Goal: Task Accomplishment & Management: Manage account settings

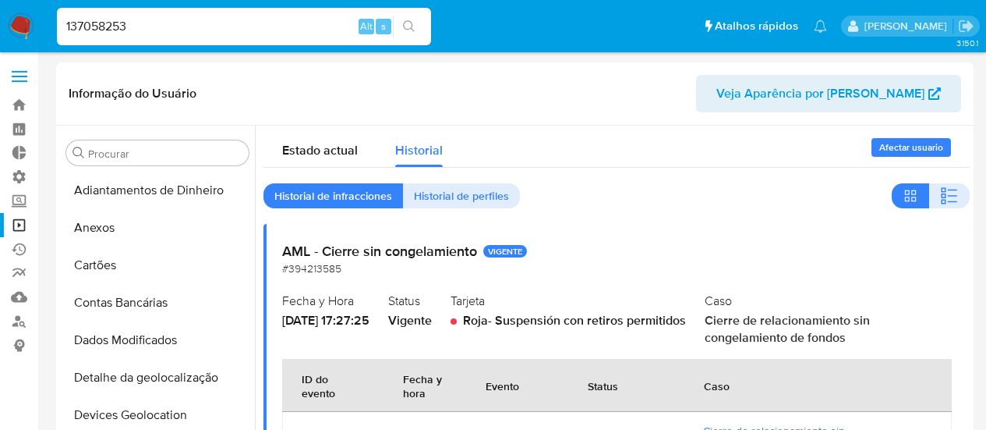
select select "10"
type input "137058253"
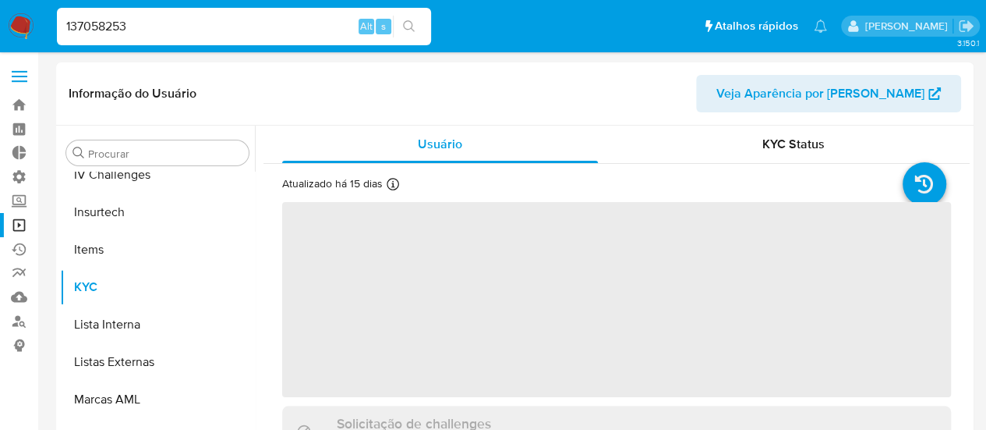
scroll to position [659, 0]
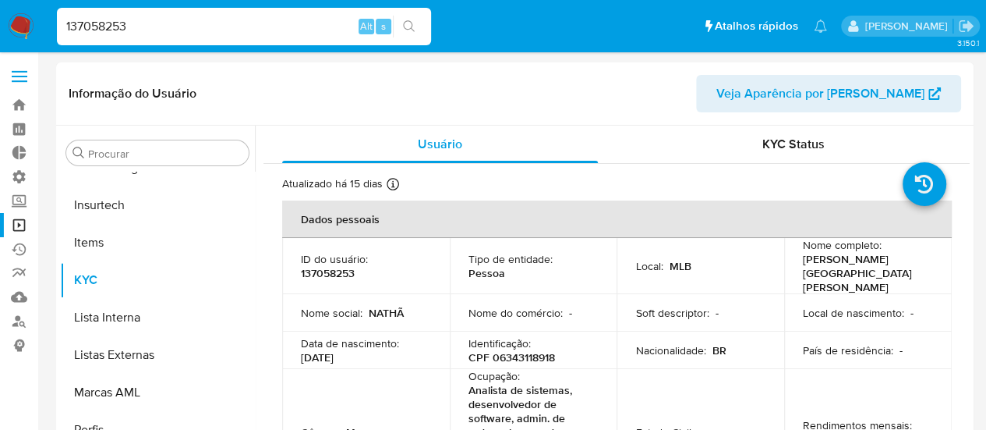
select select "10"
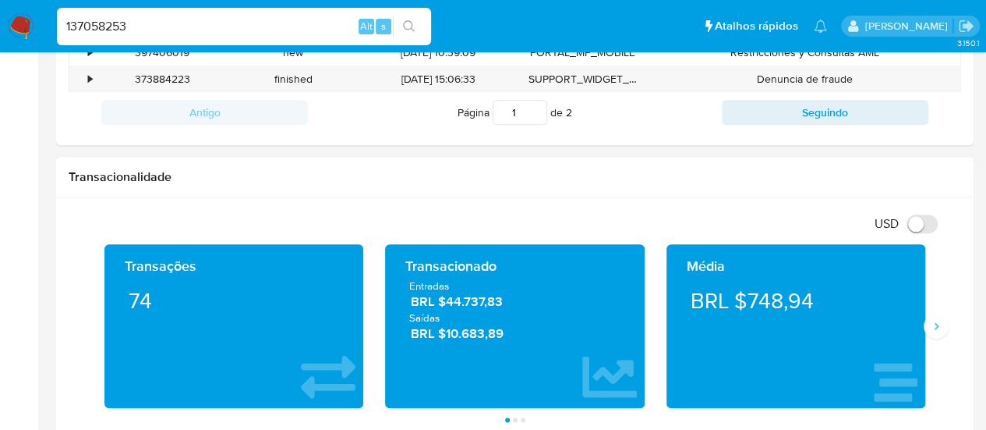
scroll to position [780, 0]
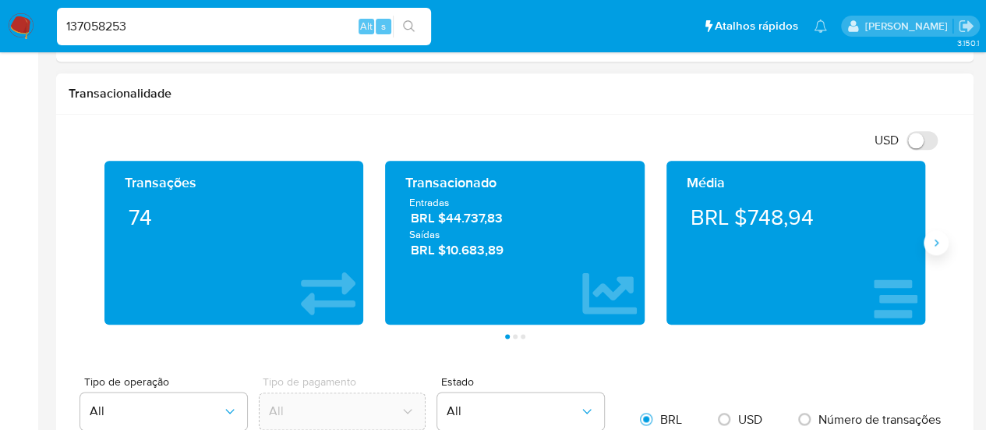
click at [939, 244] on icon "Siguiente" at bounding box center [936, 242] width 12 height 12
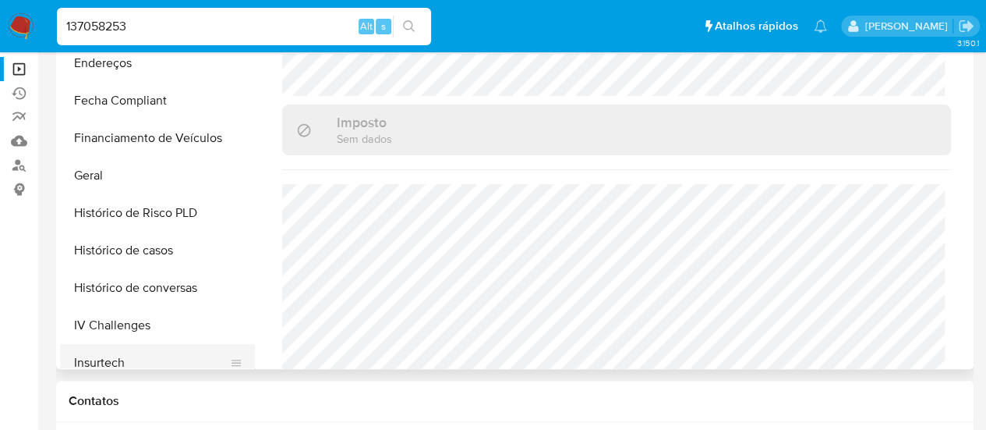
scroll to position [269, 0]
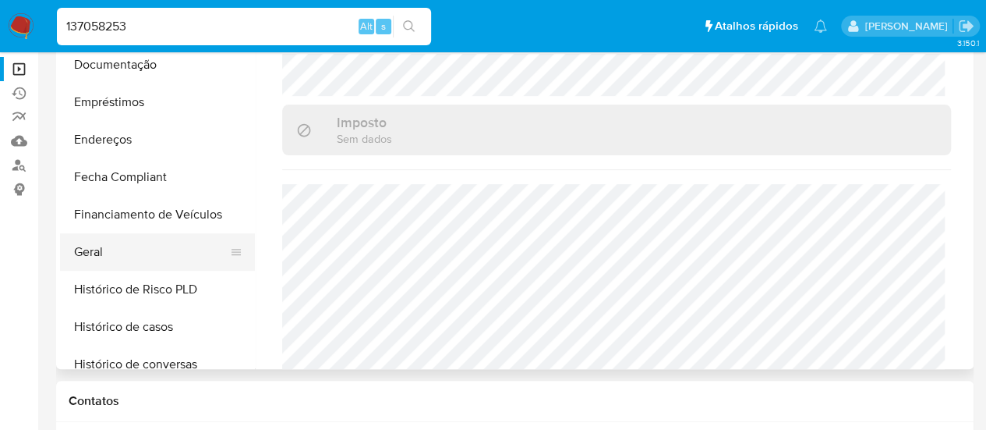
click at [96, 258] on button "Geral" at bounding box center [151, 251] width 182 height 37
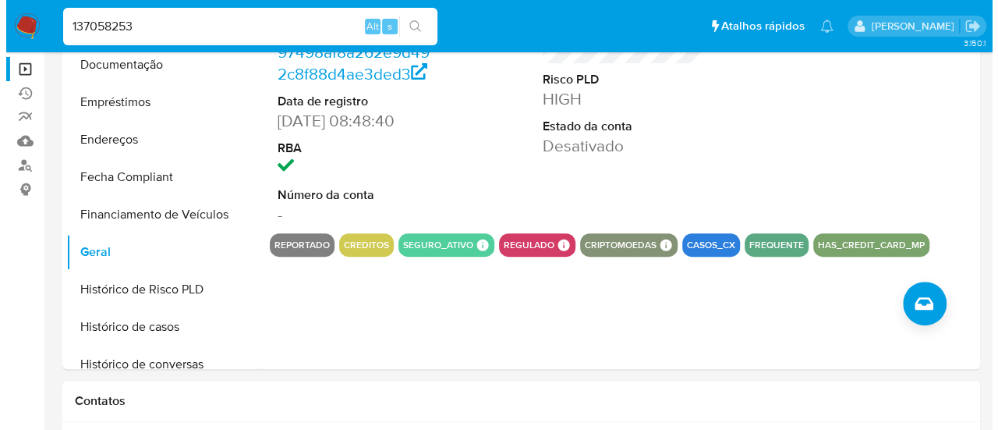
scroll to position [234, 0]
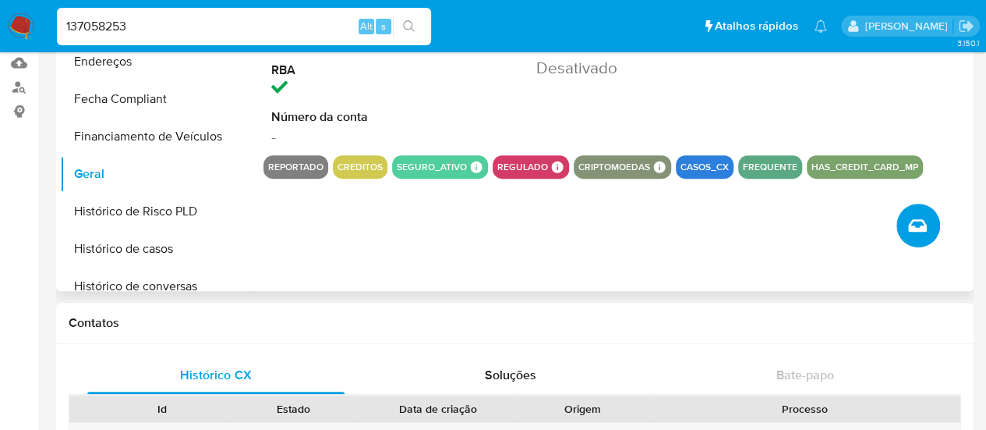
click at [920, 225] on icon "Criar caso manual" at bounding box center [917, 225] width 19 height 19
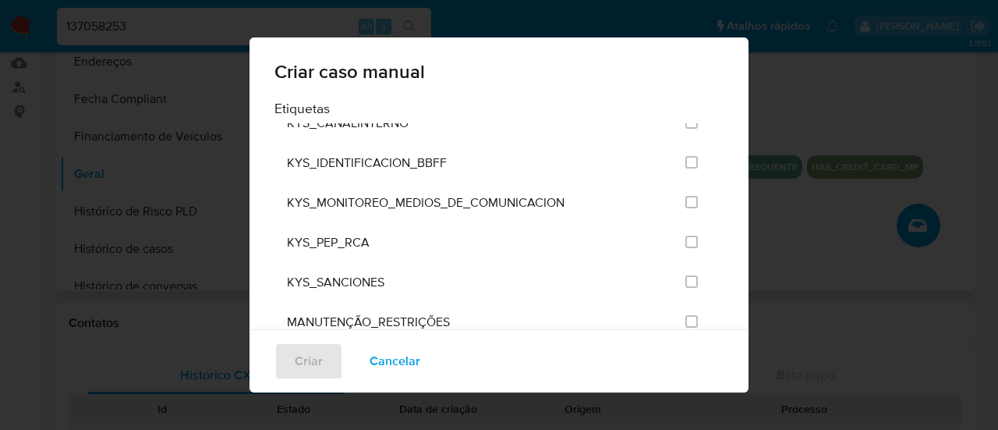
scroll to position [1886, 0]
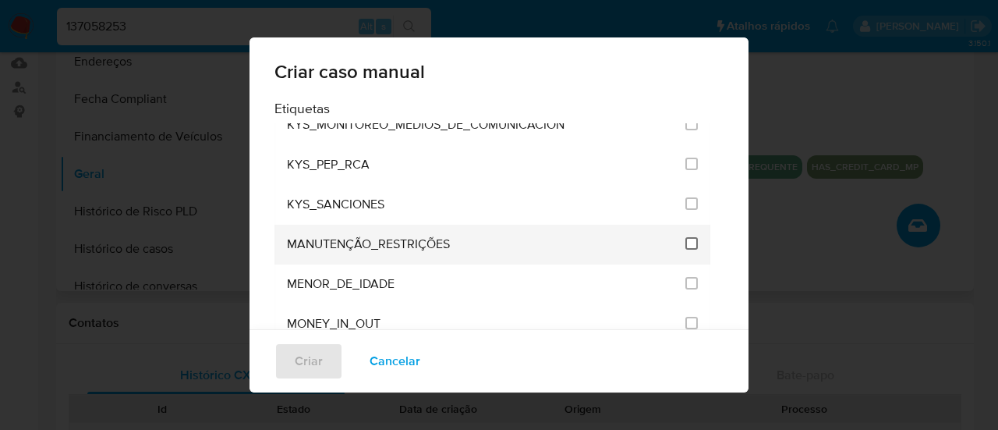
click at [685, 237] on input "2407" at bounding box center [691, 243] width 12 height 12
checkbox input "true"
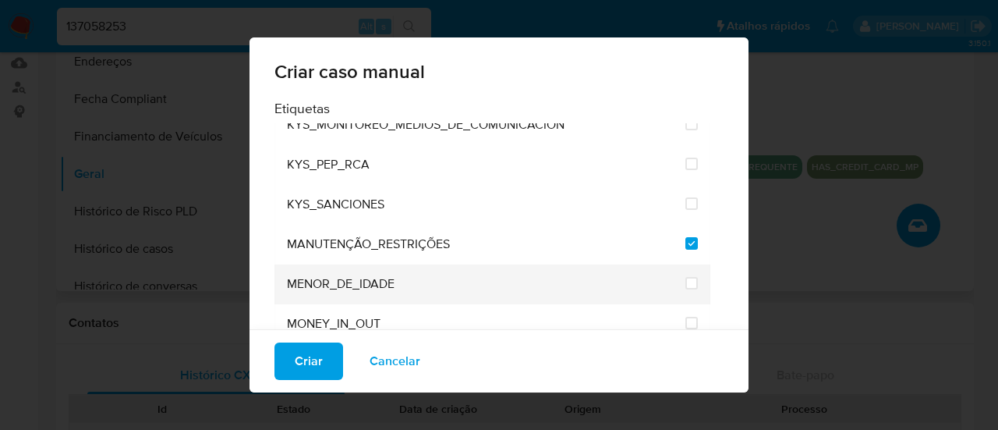
scroll to position [1964, 0]
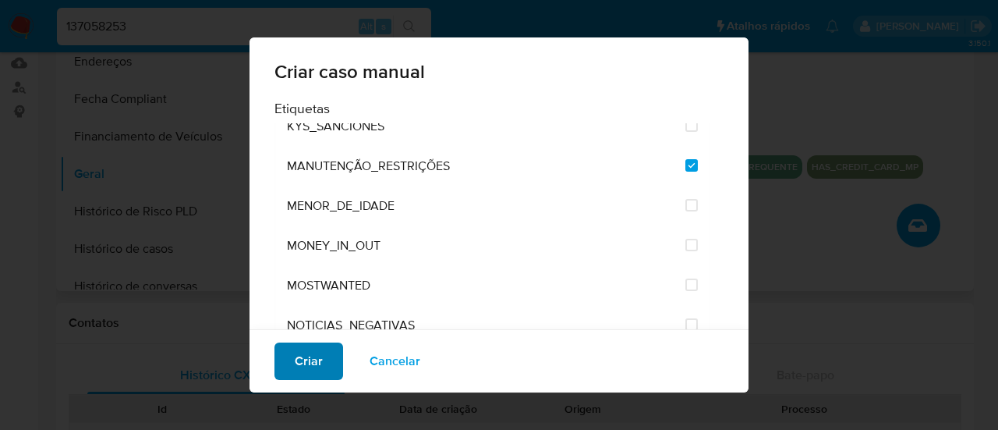
click at [302, 362] on span "Criar" at bounding box center [309, 361] width 28 height 34
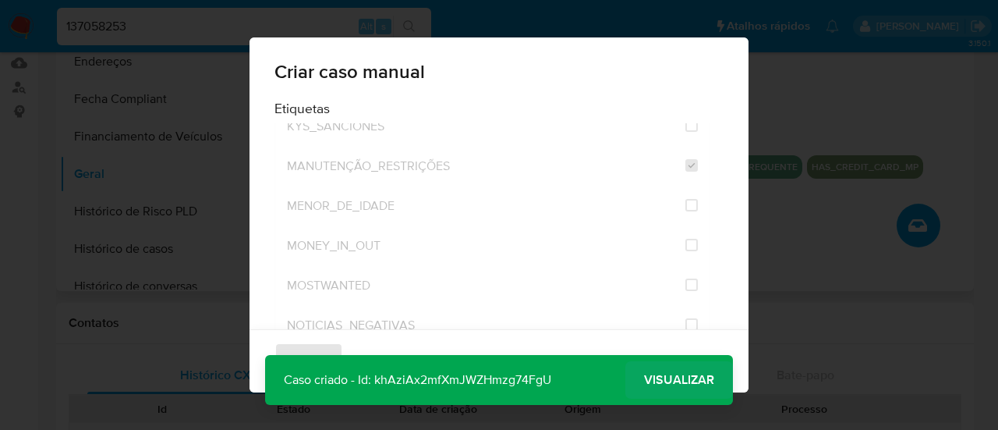
click at [680, 380] on span "Visualizar" at bounding box center [679, 380] width 70 height 0
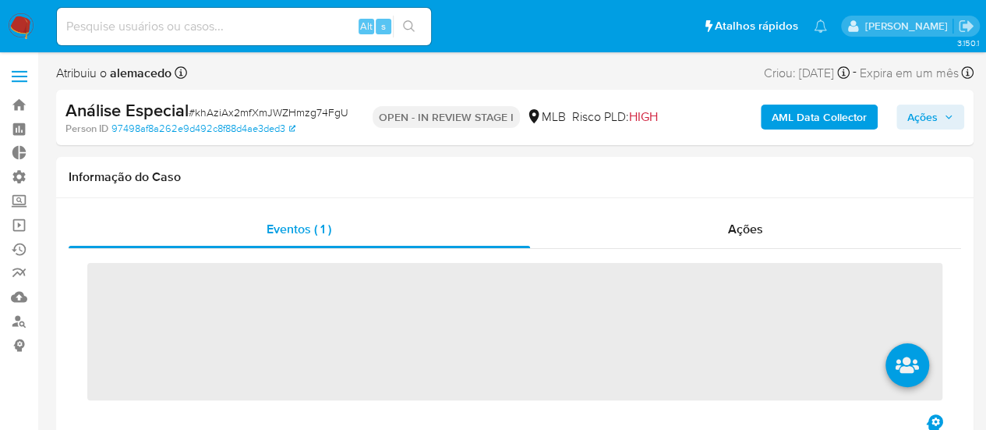
scroll to position [659, 0]
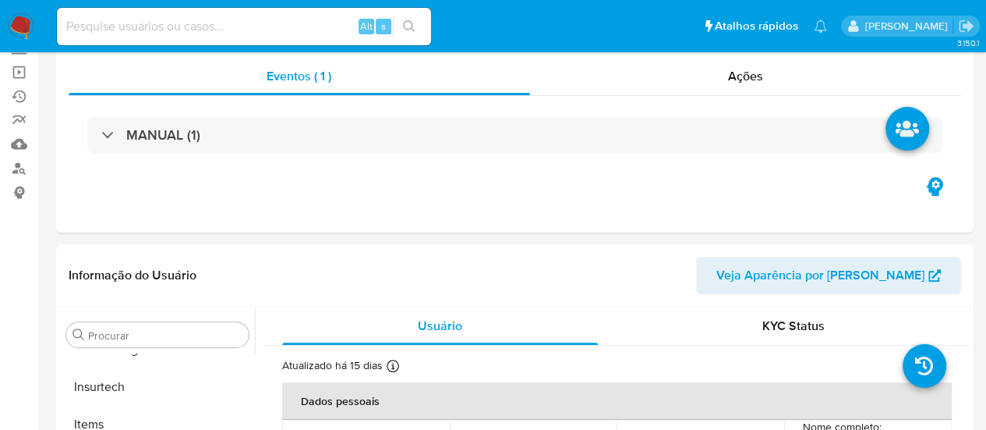
select select "10"
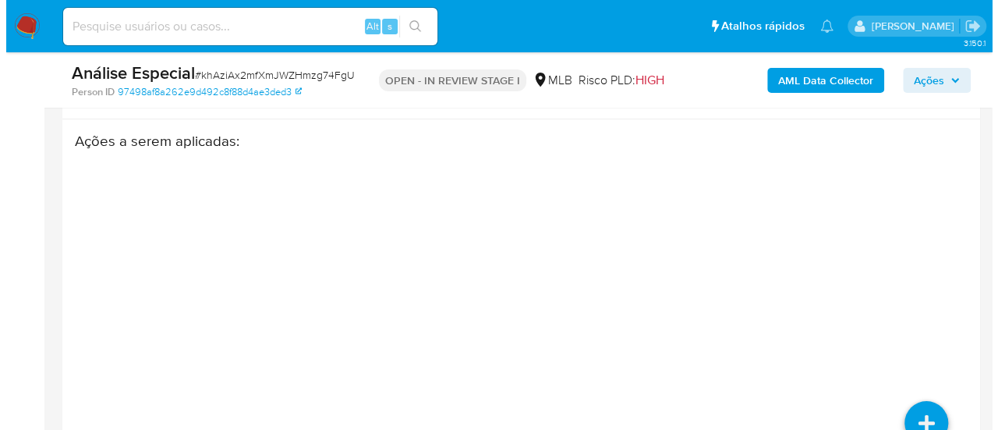
scroll to position [2792, 0]
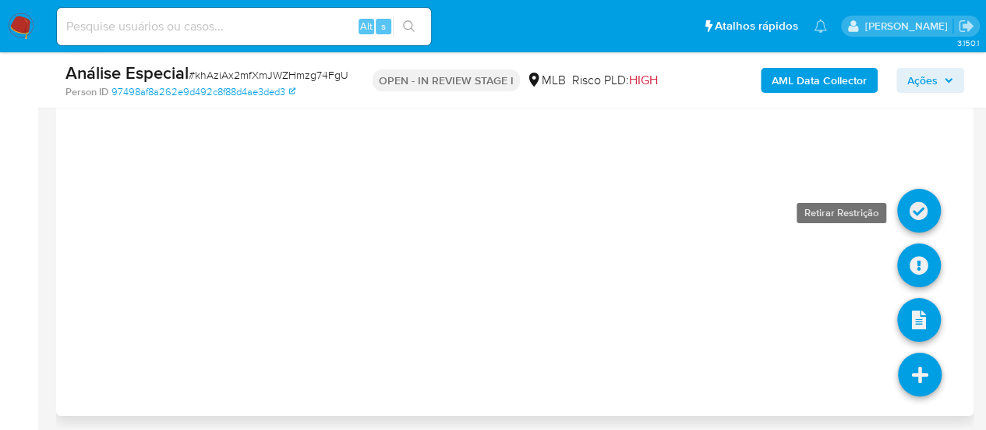
click at [910, 202] on icon at bounding box center [919, 211] width 44 height 44
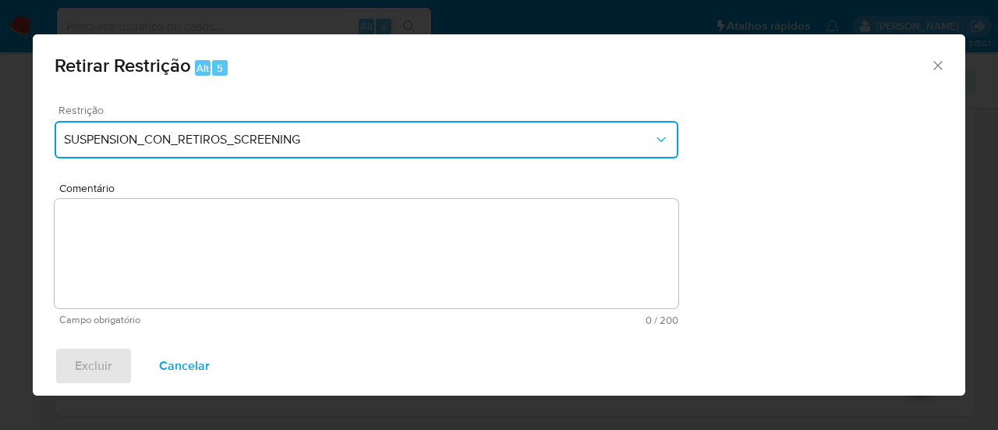
click at [656, 134] on icon "Restriction" at bounding box center [661, 140] width 16 height 16
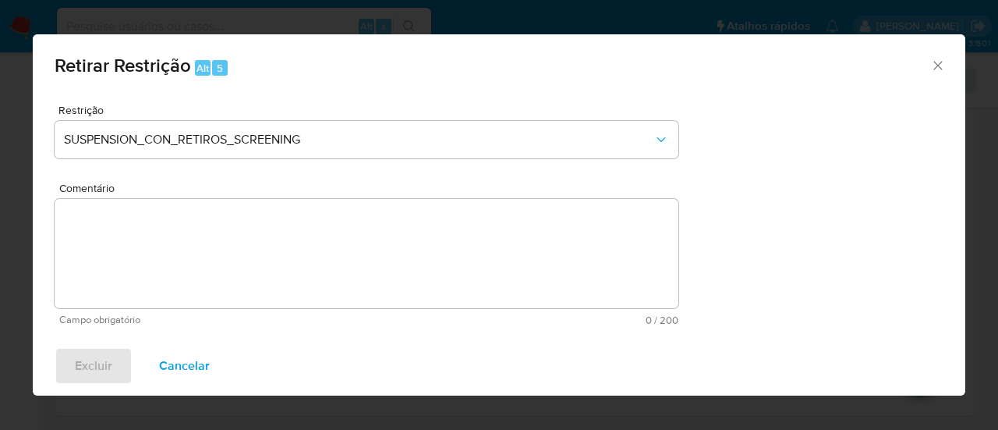
click at [934, 67] on icon "Fechar a janela" at bounding box center [938, 66] width 16 height 16
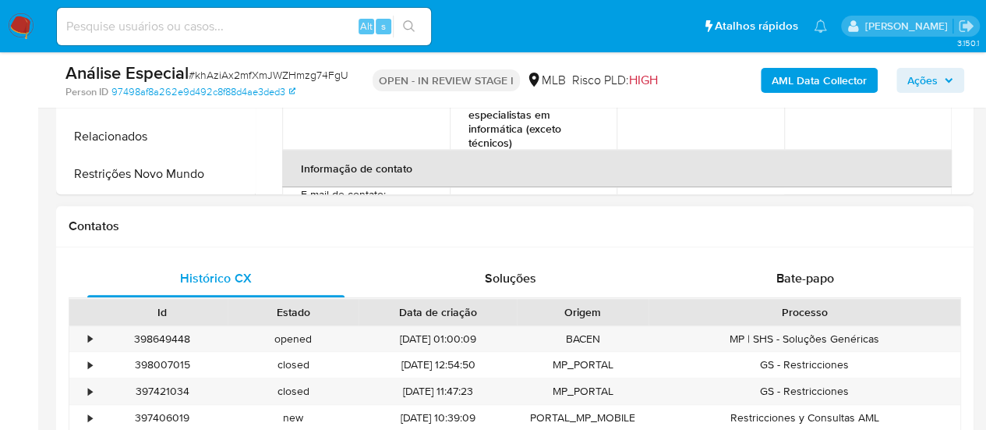
scroll to position [454, 0]
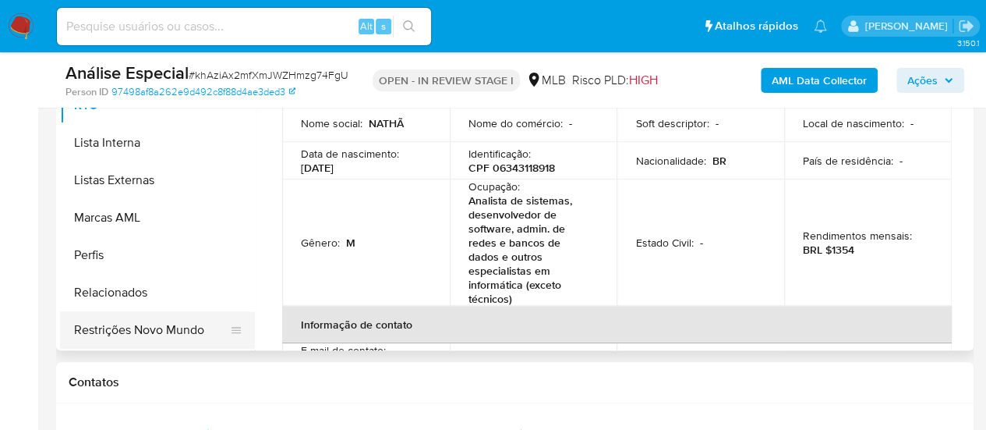
click at [118, 336] on button "Restrições Novo Mundo" at bounding box center [151, 329] width 182 height 37
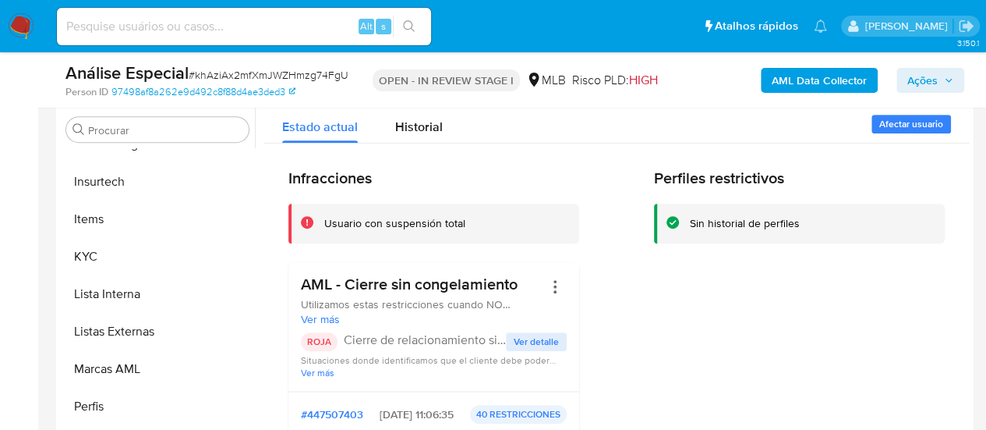
scroll to position [298, 0]
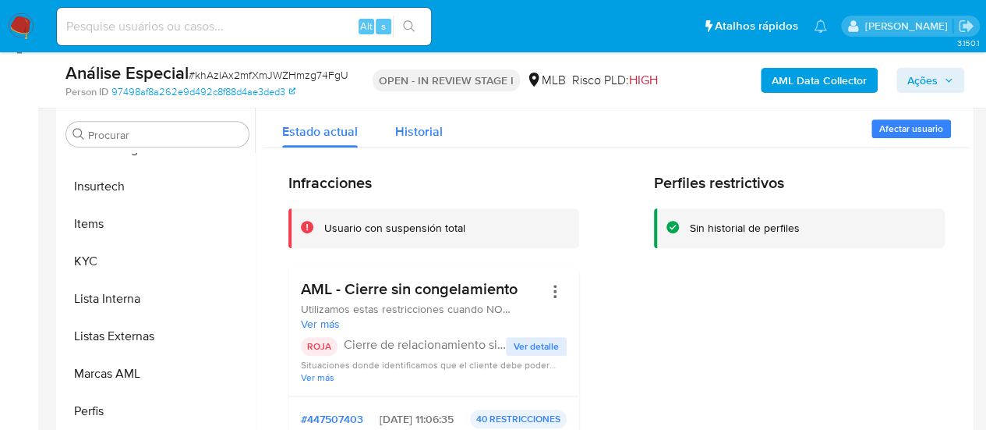
click at [410, 129] on span "Historial" at bounding box center [419, 131] width 48 height 18
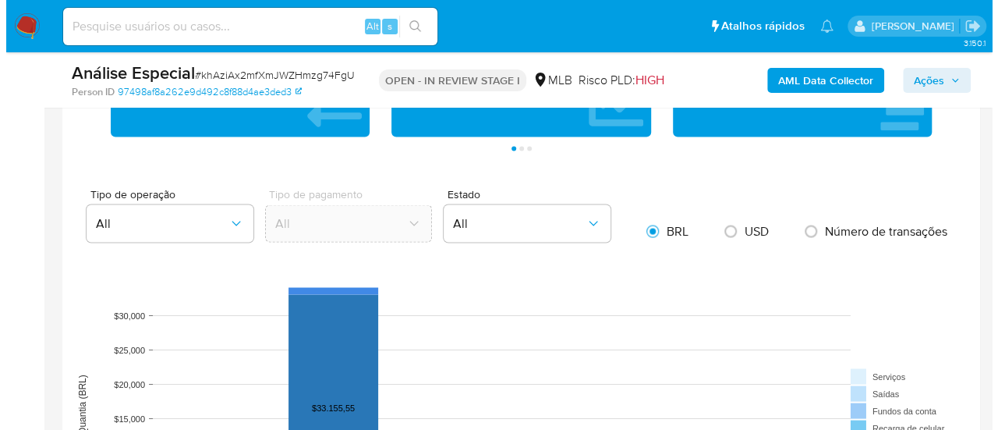
scroll to position [2792, 0]
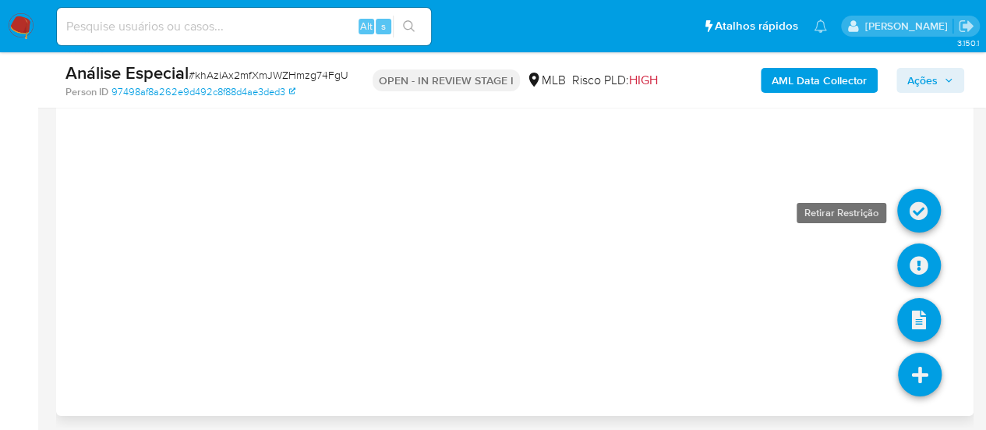
click at [917, 210] on icon at bounding box center [919, 211] width 44 height 44
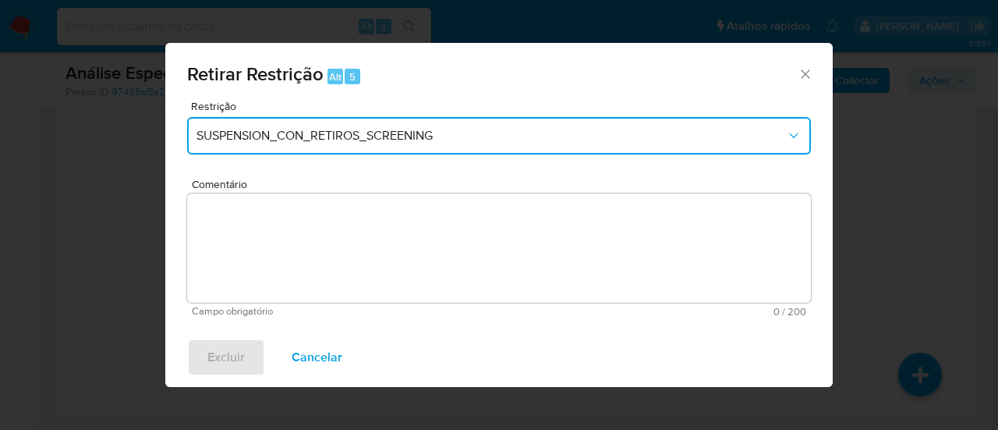
click at [408, 129] on span "SUSPENSION_CON_RETIROS_SCREENING" at bounding box center [490, 136] width 589 height 16
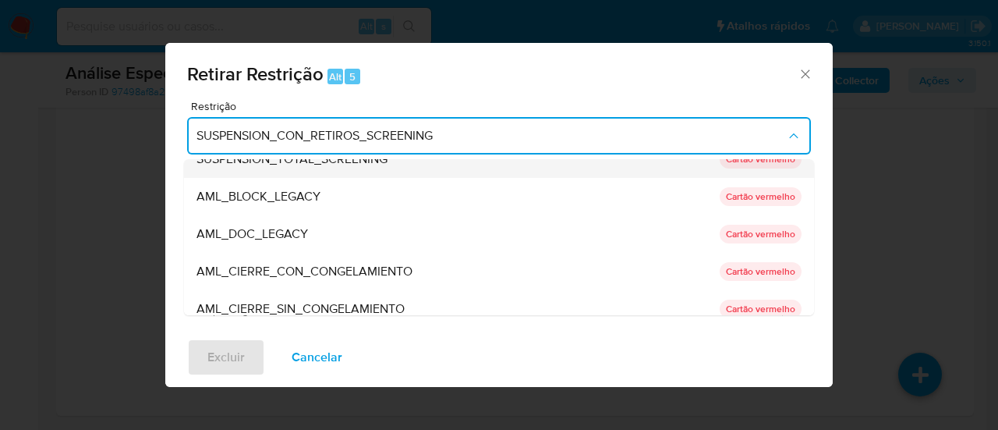
scroll to position [78, 0]
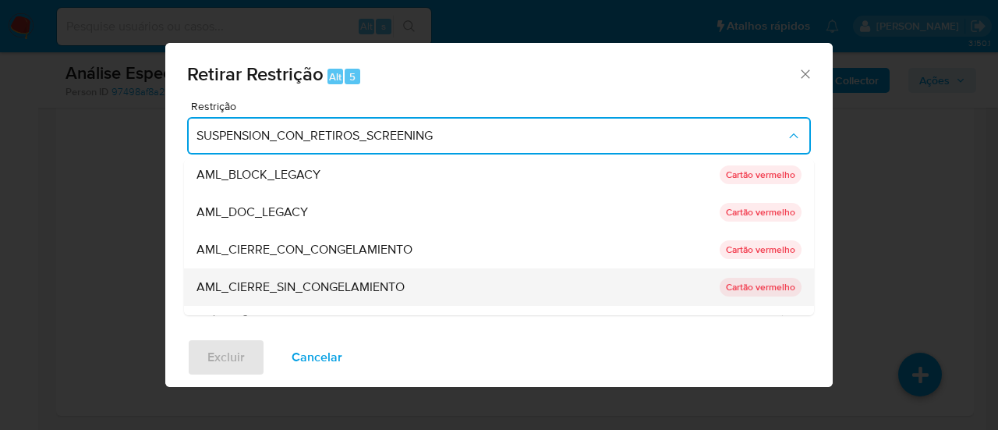
click at [316, 285] on span "AML_CIERRE_SIN_CONGELAMIENTO" at bounding box center [300, 287] width 208 height 16
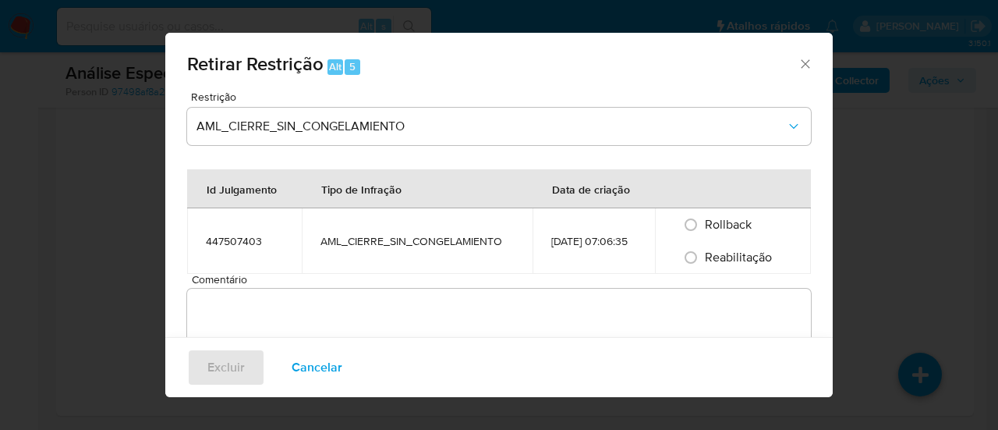
drag, startPoint x: 690, startPoint y: 259, endPoint x: 670, endPoint y: 257, distance: 19.6
click at [686, 257] on input "Reabilitação" at bounding box center [690, 257] width 25 height 25
radio input "true"
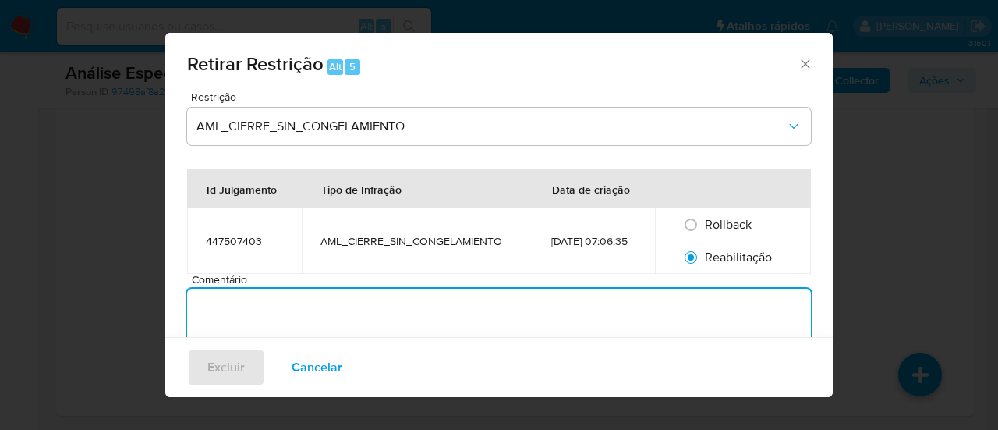
click at [260, 314] on textarea "Comentário" at bounding box center [499, 342] width 624 height 109
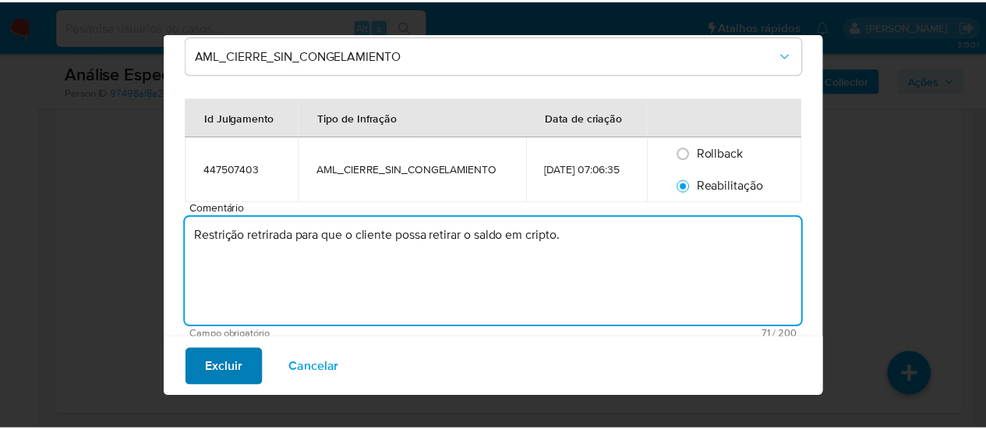
scroll to position [73, 0]
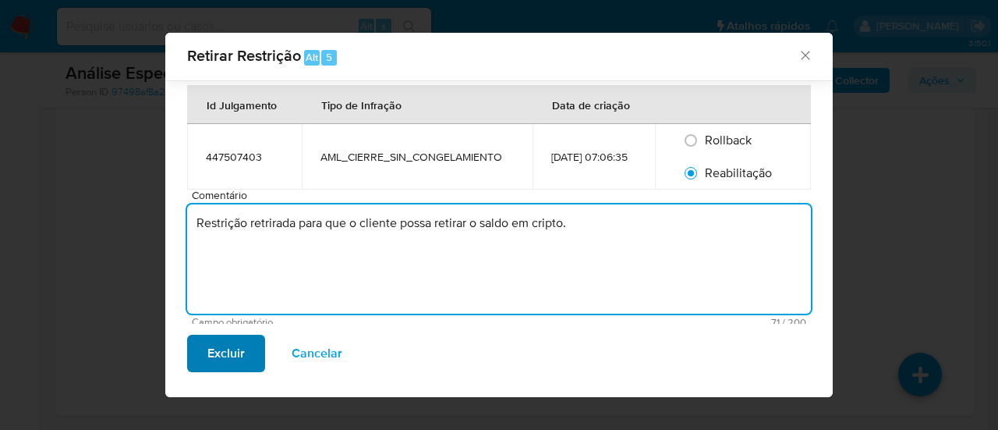
type textarea "Restrição retrirada para que o cliente possa retirar o saldo em cripto."
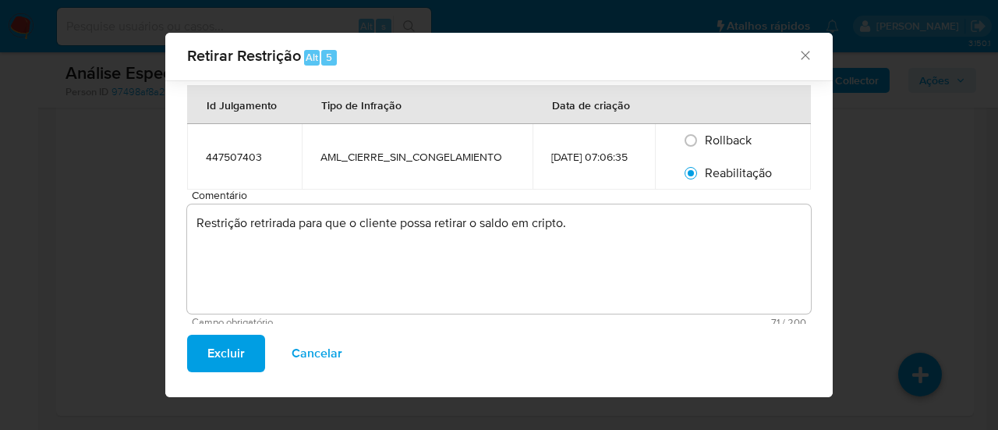
click at [207, 361] on span "Excluir" at bounding box center [225, 353] width 37 height 34
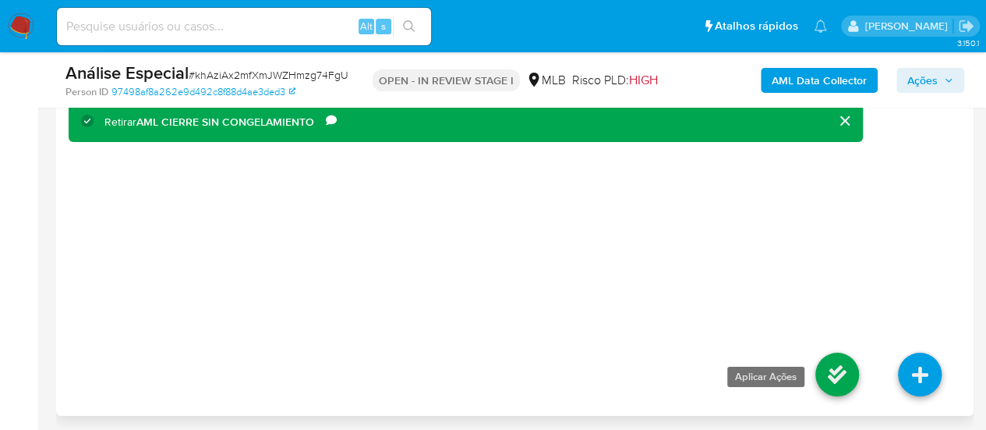
click at [839, 369] on icon at bounding box center [837, 374] width 44 height 44
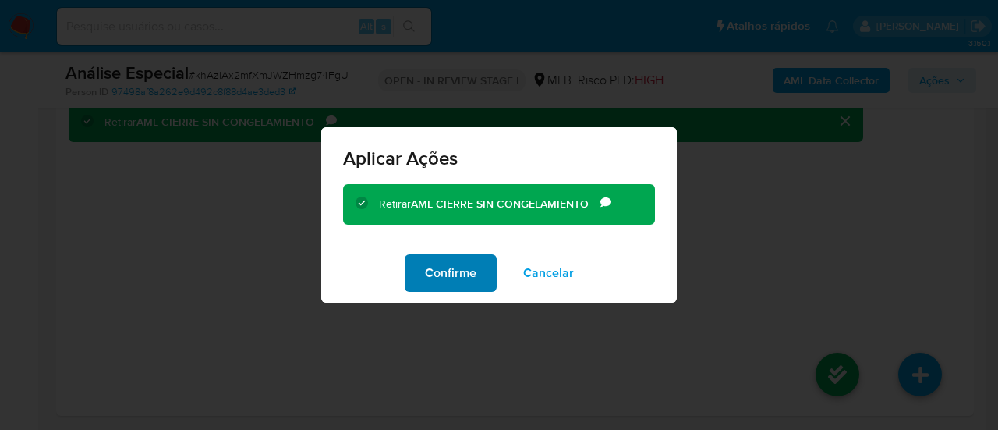
click at [461, 276] on span "Confirme" at bounding box center [450, 273] width 51 height 34
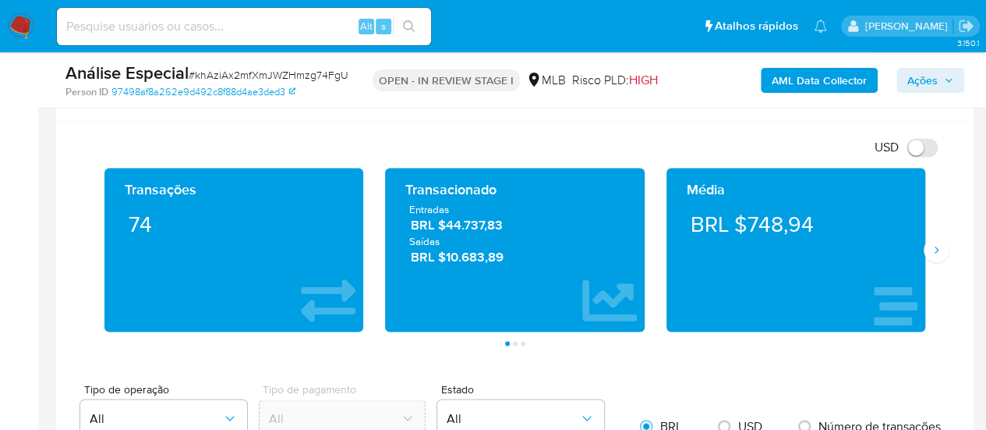
scroll to position [999, 0]
